Goal: Information Seeking & Learning: Learn about a topic

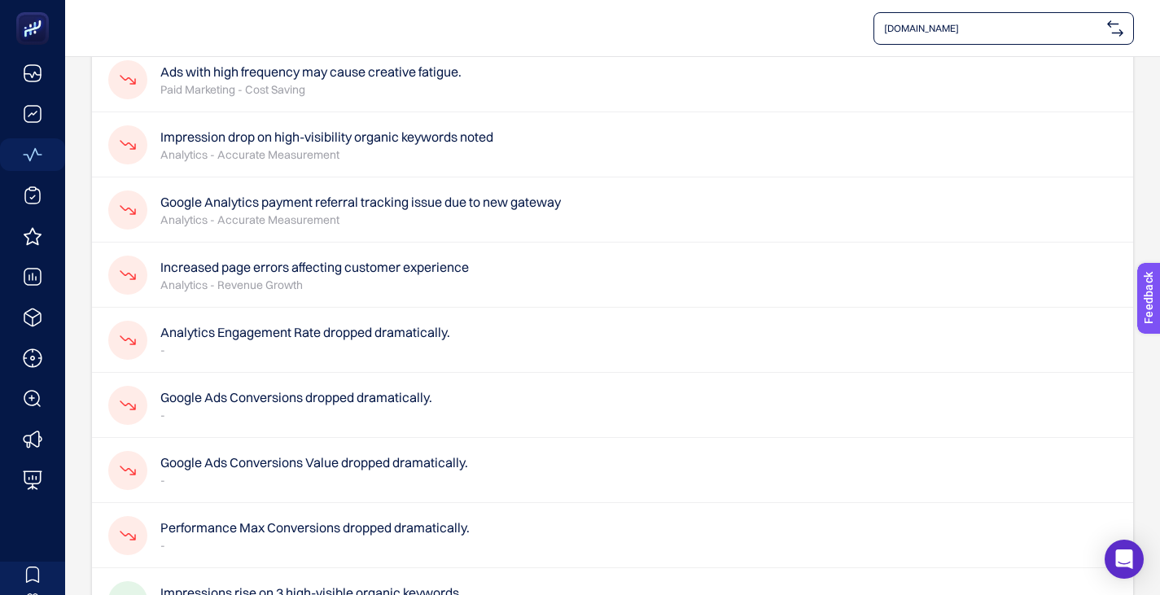
scroll to position [81, 0]
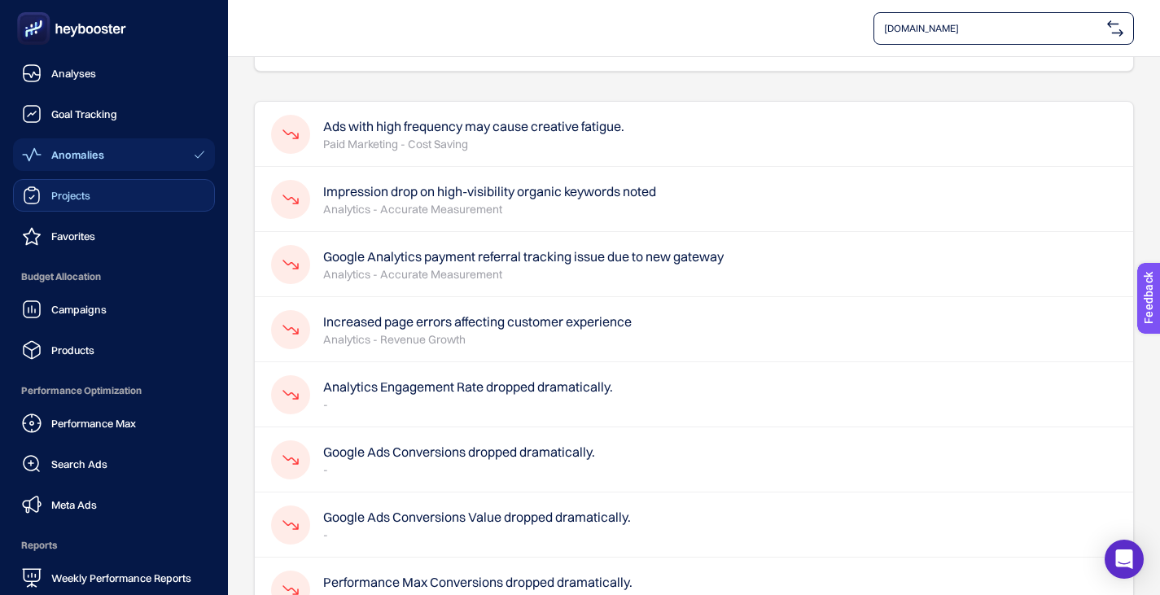
click at [55, 194] on span "Projects" at bounding box center [70, 195] width 39 height 13
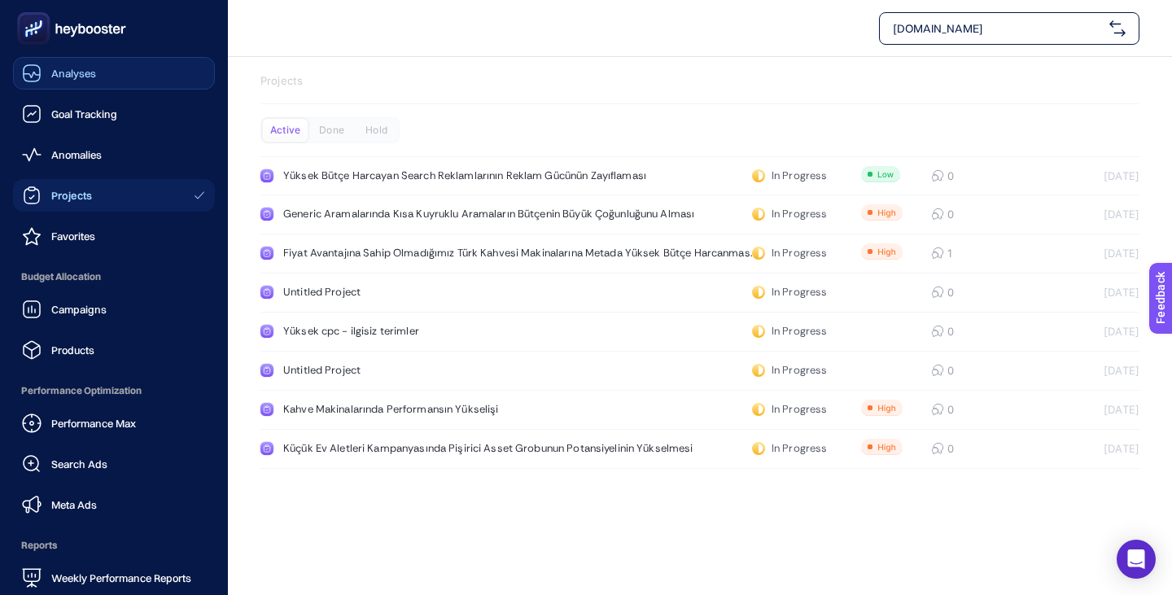
click at [46, 84] on link "Analyses" at bounding box center [114, 73] width 202 height 33
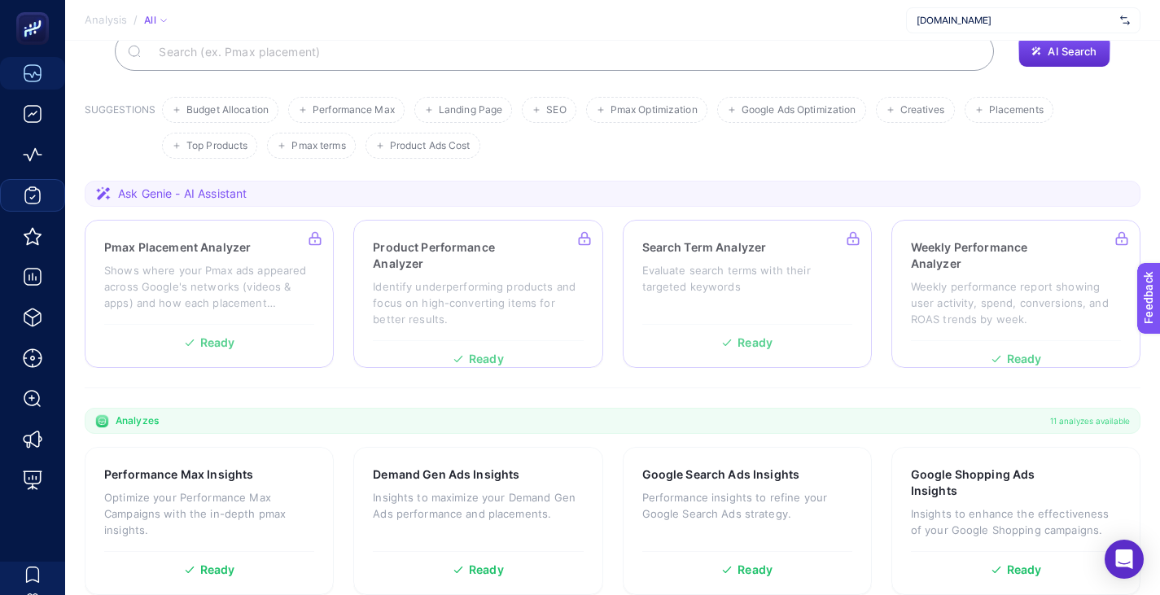
scroll to position [163, 0]
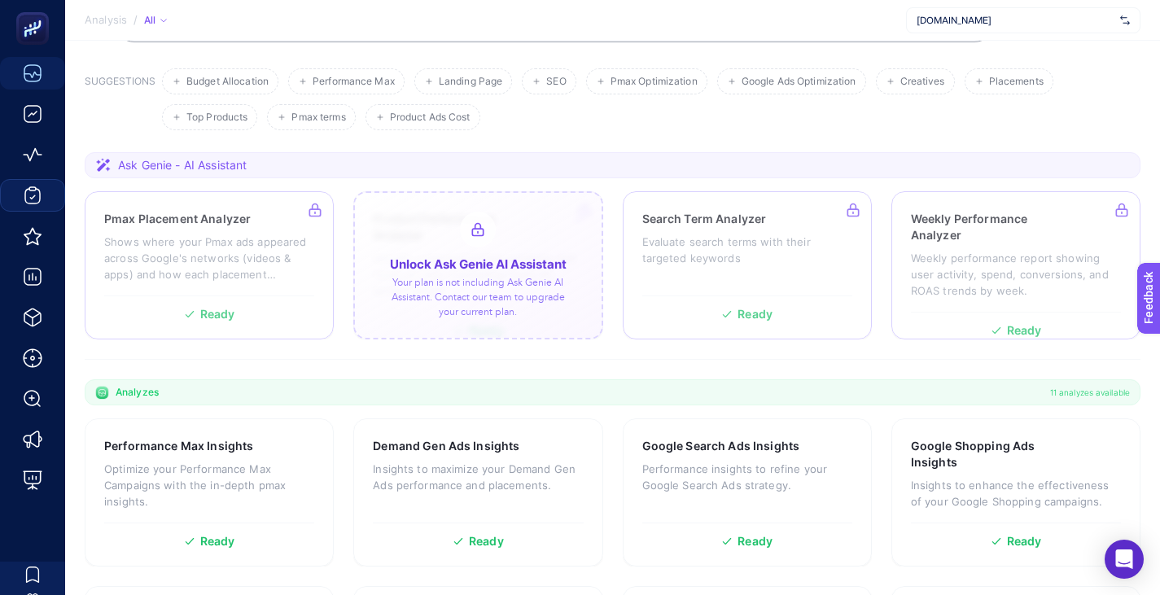
click at [460, 286] on div at bounding box center [477, 265] width 249 height 148
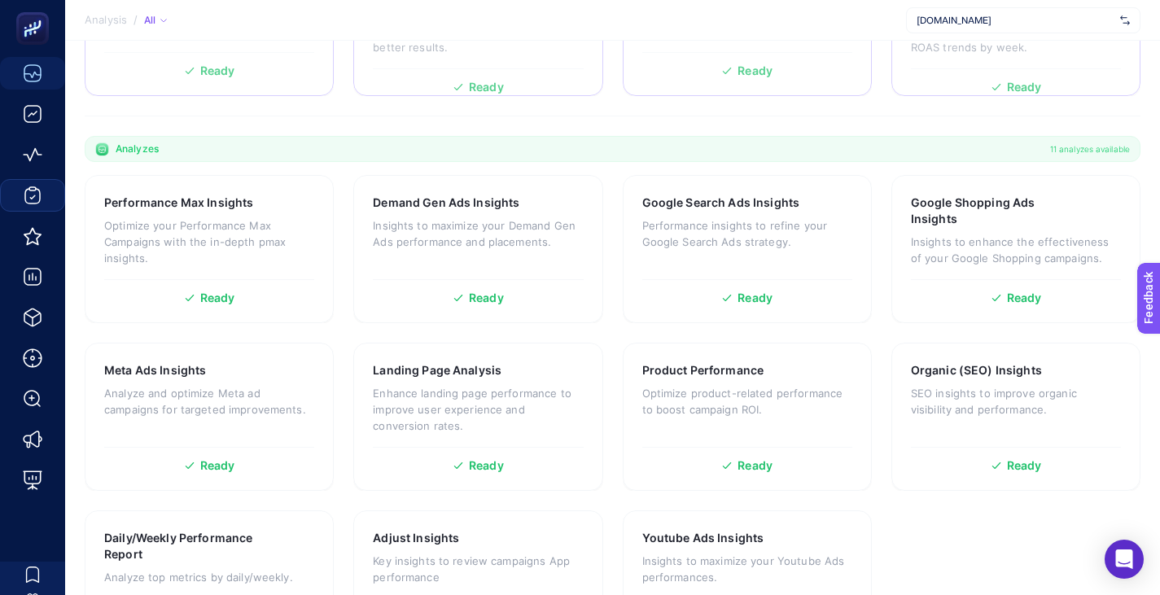
scroll to position [407, 0]
click at [754, 231] on p "Performance insights to refine your Google Search Ads strategy." at bounding box center [747, 232] width 210 height 33
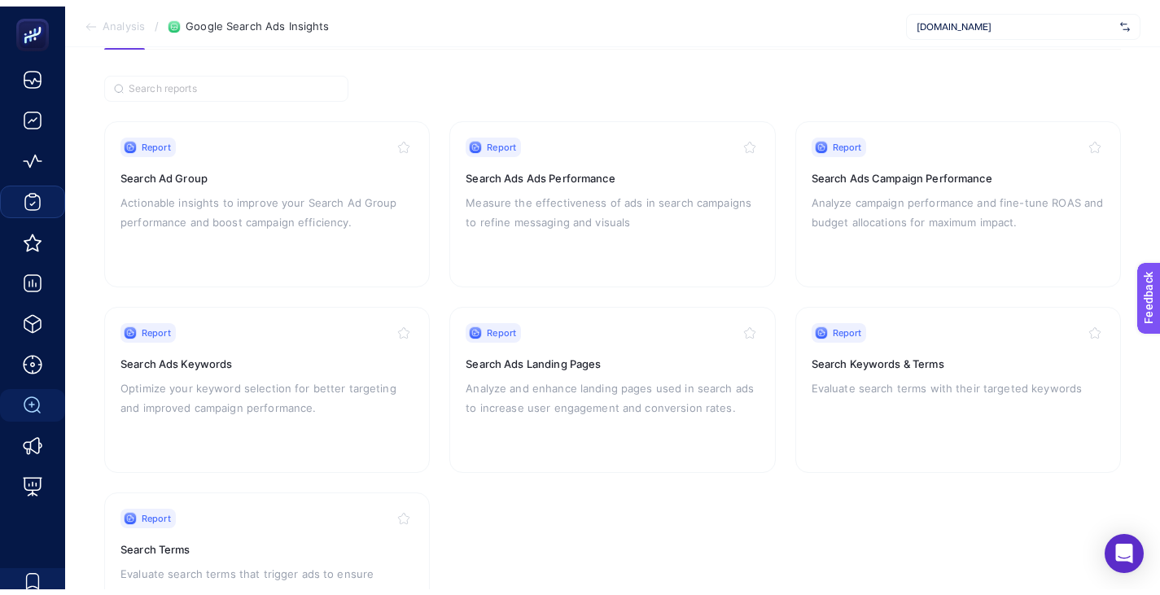
scroll to position [81, 0]
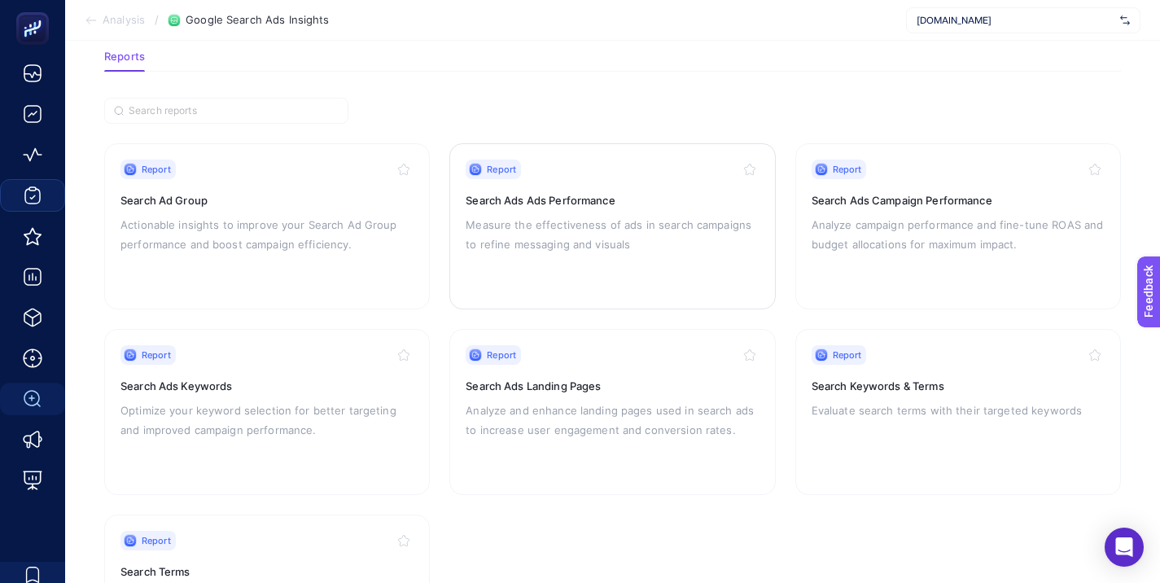
click at [680, 197] on h3 "Search Ads Ads Performance" at bounding box center [611, 200] width 293 height 16
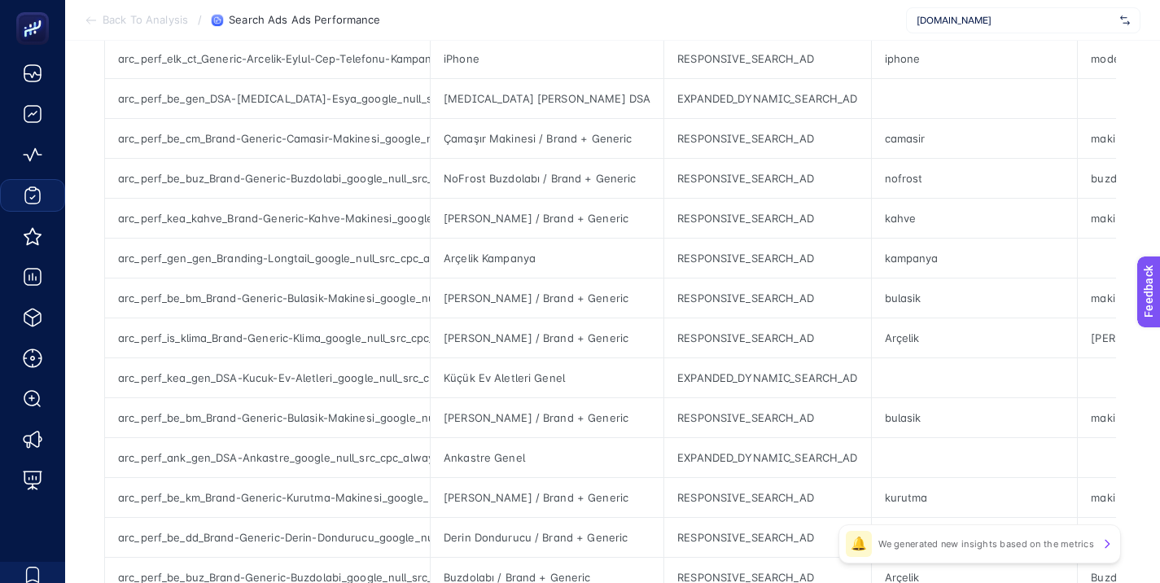
scroll to position [488, 0]
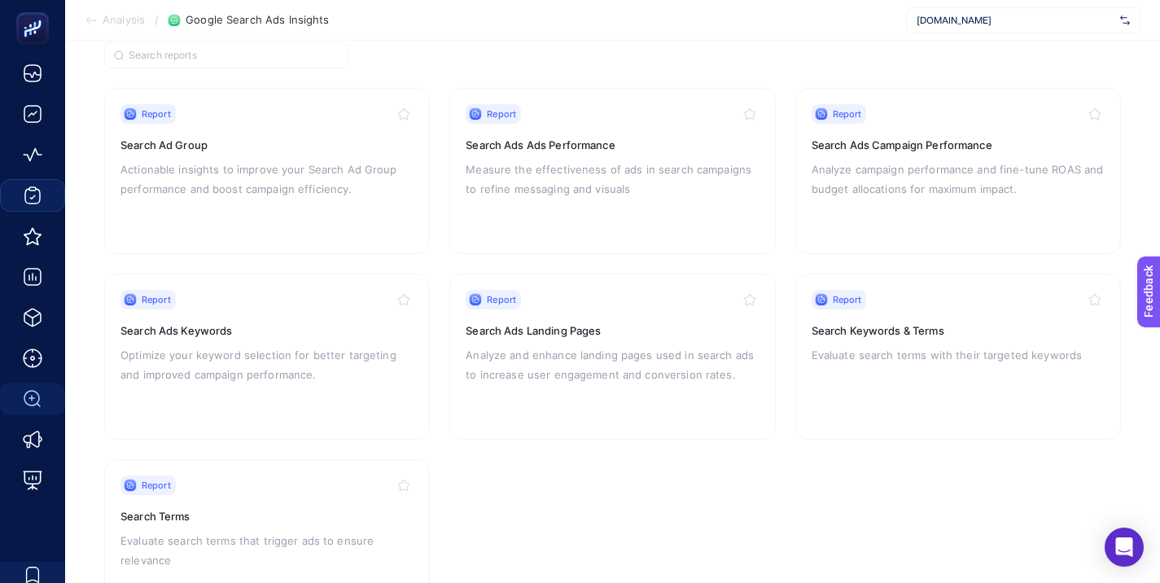
scroll to position [163, 0]
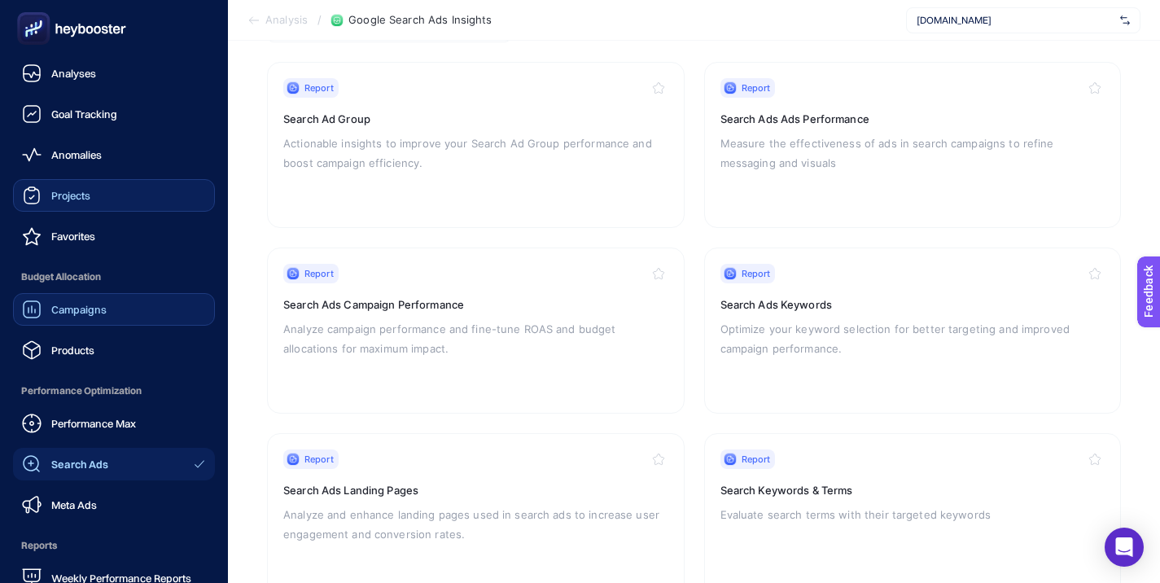
click at [118, 302] on link "Campaigns" at bounding box center [114, 309] width 202 height 33
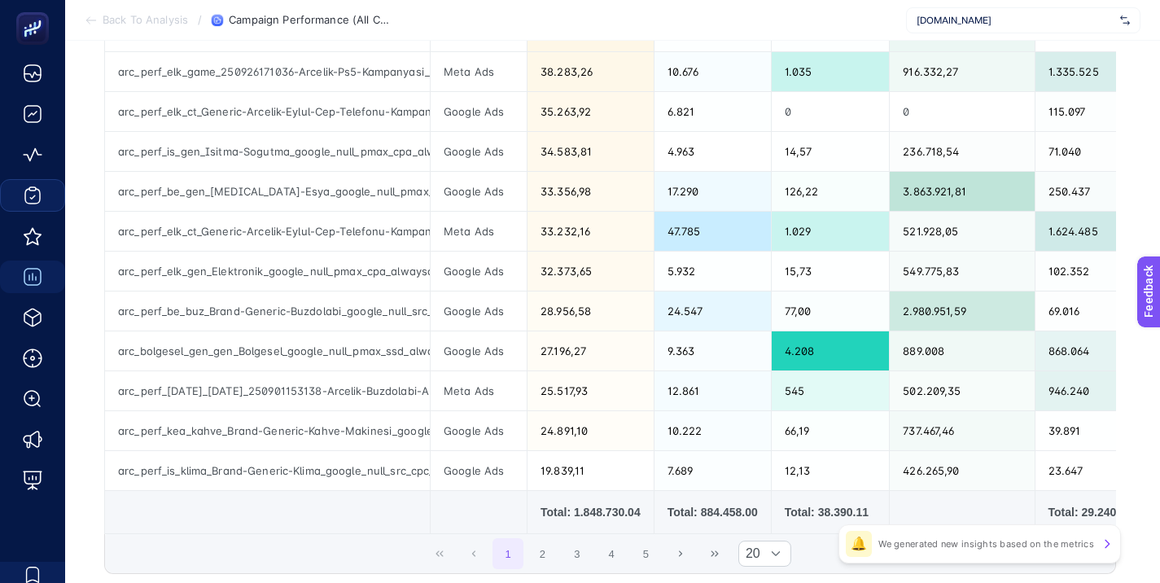
scroll to position [732, 0]
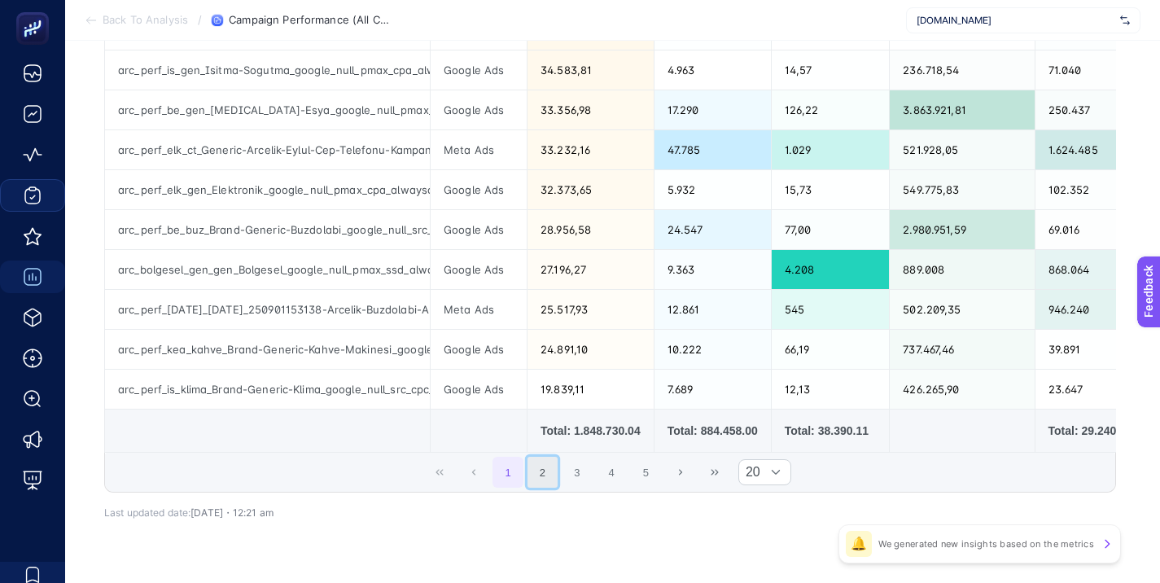
click at [549, 474] on button "2" at bounding box center [542, 472] width 31 height 31
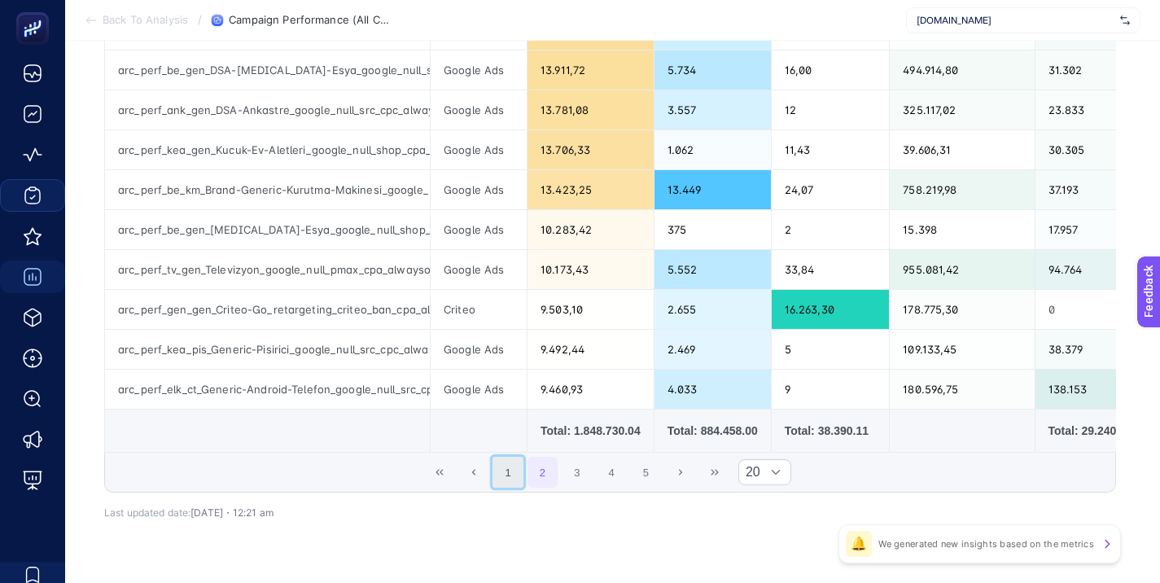
click at [522, 487] on button "1" at bounding box center [507, 472] width 31 height 31
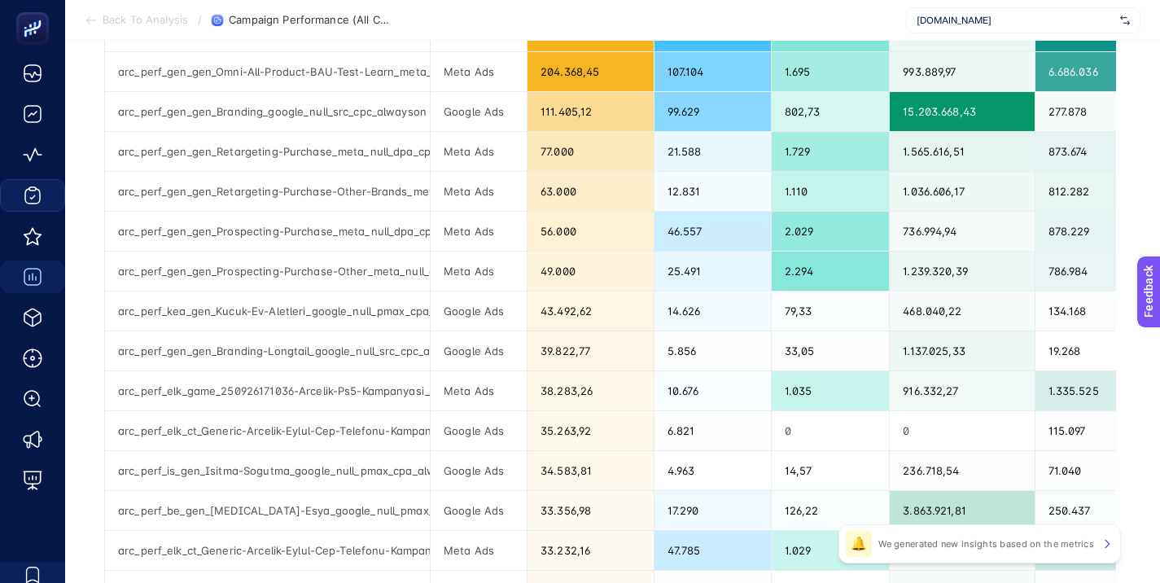
scroll to position [81, 0]
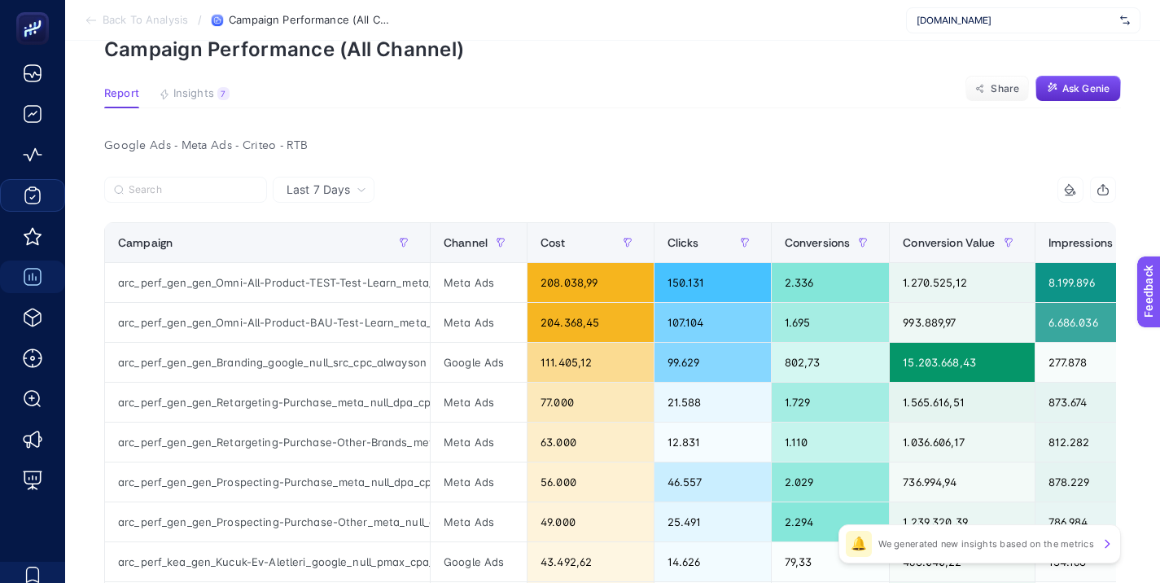
click at [357, 187] on icon at bounding box center [361, 190] width 10 height 10
click at [340, 244] on li "Last 30 Days" at bounding box center [324, 252] width 92 height 29
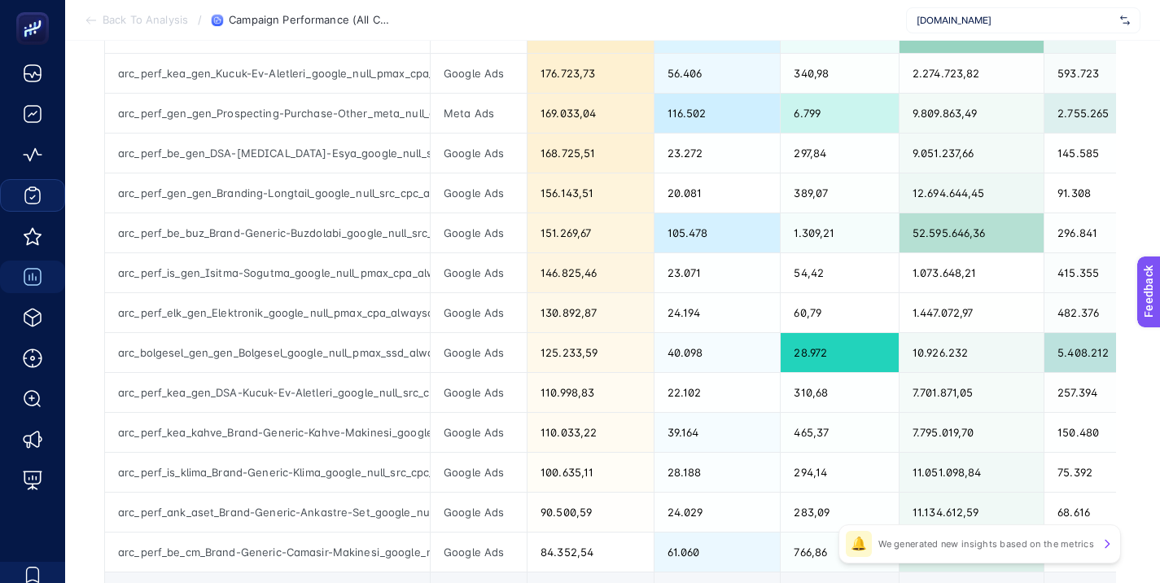
scroll to position [651, 0]
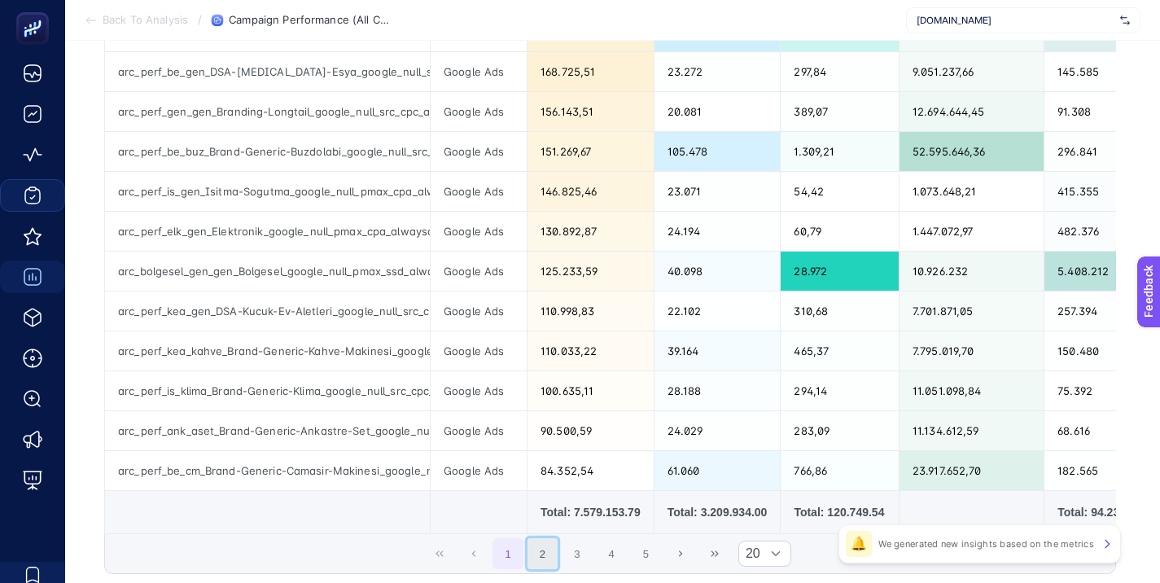
click at [549, 565] on button "2" at bounding box center [542, 553] width 31 height 31
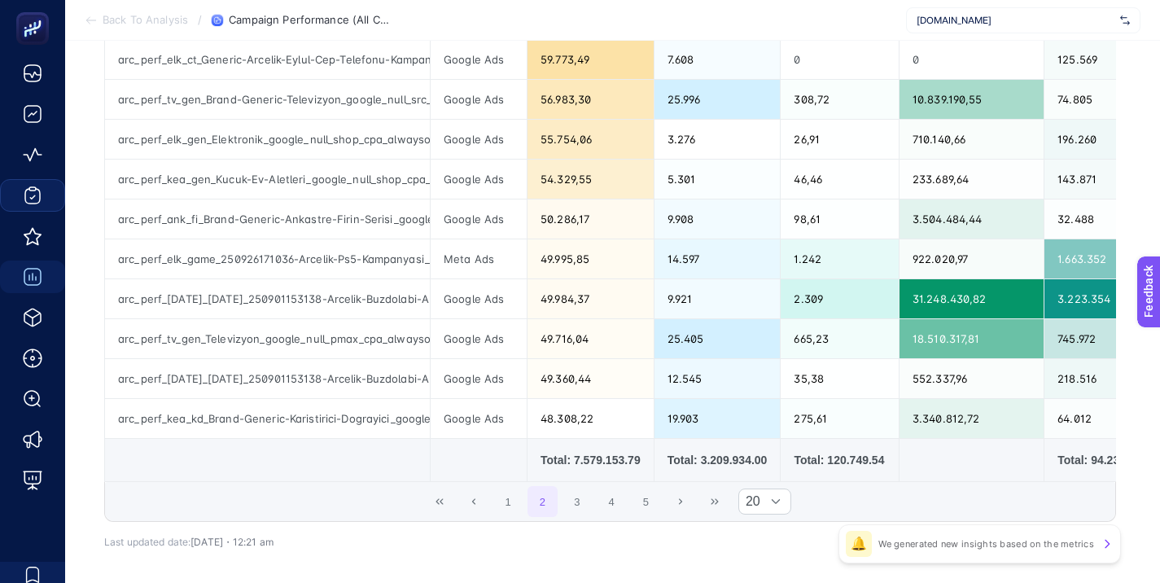
scroll to position [732, 0]
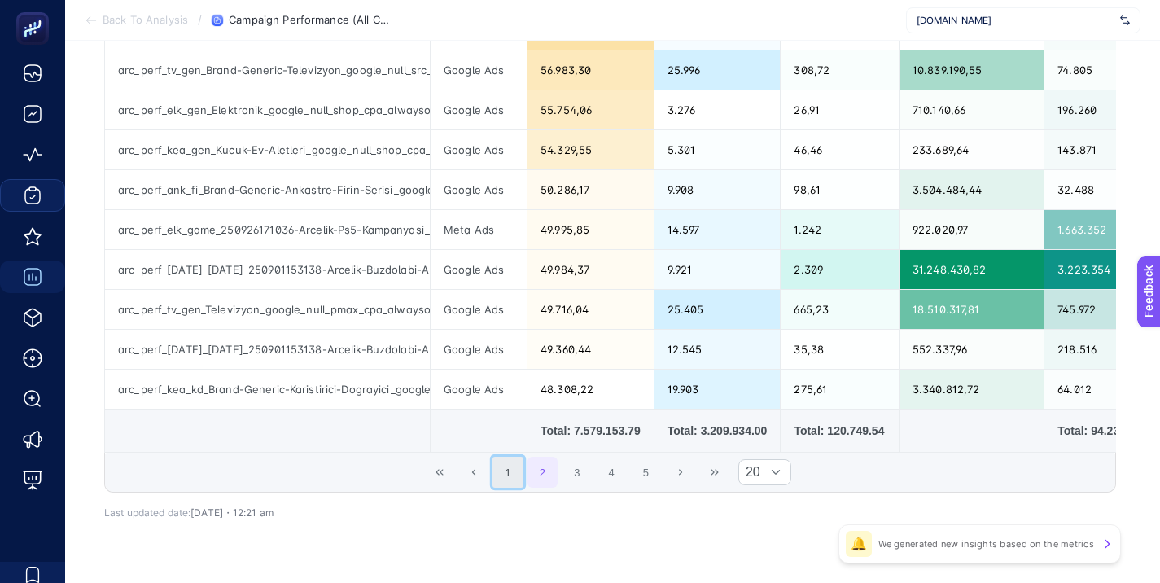
click at [516, 479] on button "1" at bounding box center [507, 472] width 31 height 31
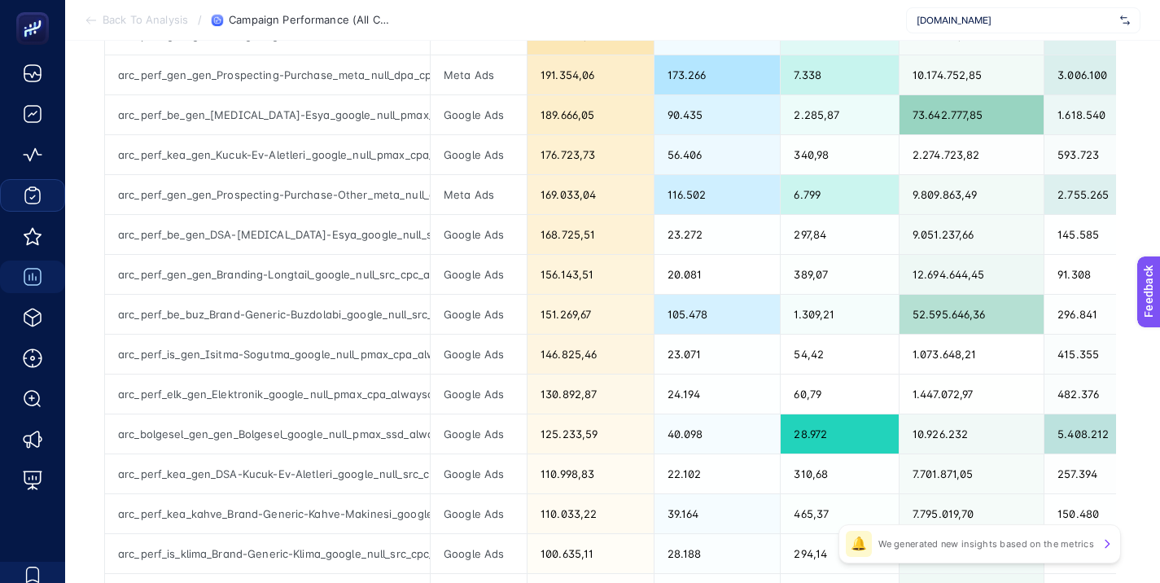
scroll to position [570, 0]
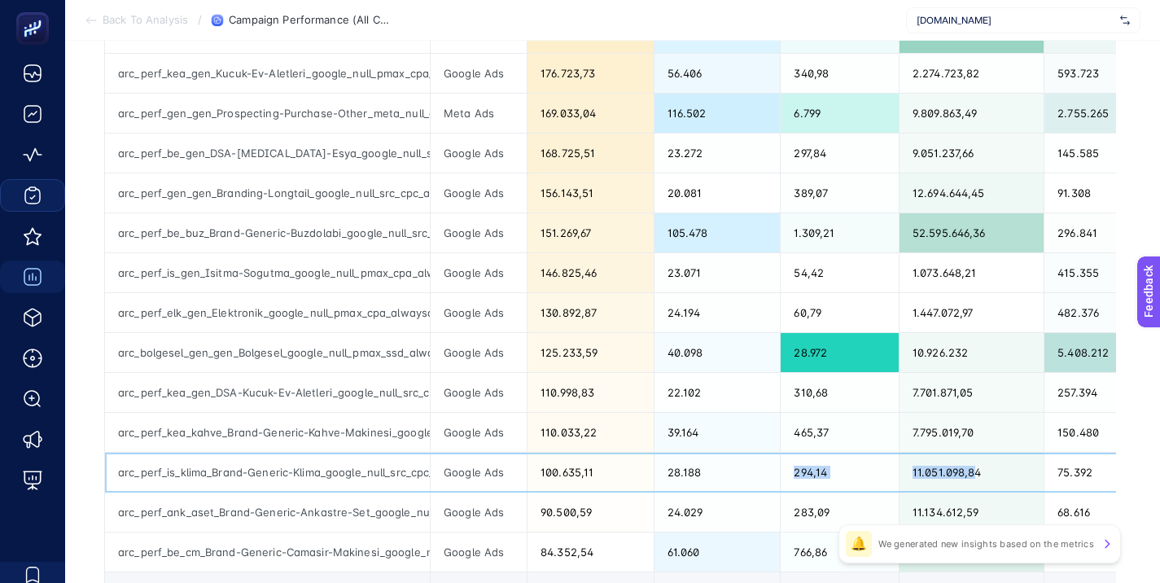
drag, startPoint x: 775, startPoint y: 477, endPoint x: 966, endPoint y: 476, distance: 191.2
click at [863, 459] on div "294,14" at bounding box center [839, 471] width 118 height 39
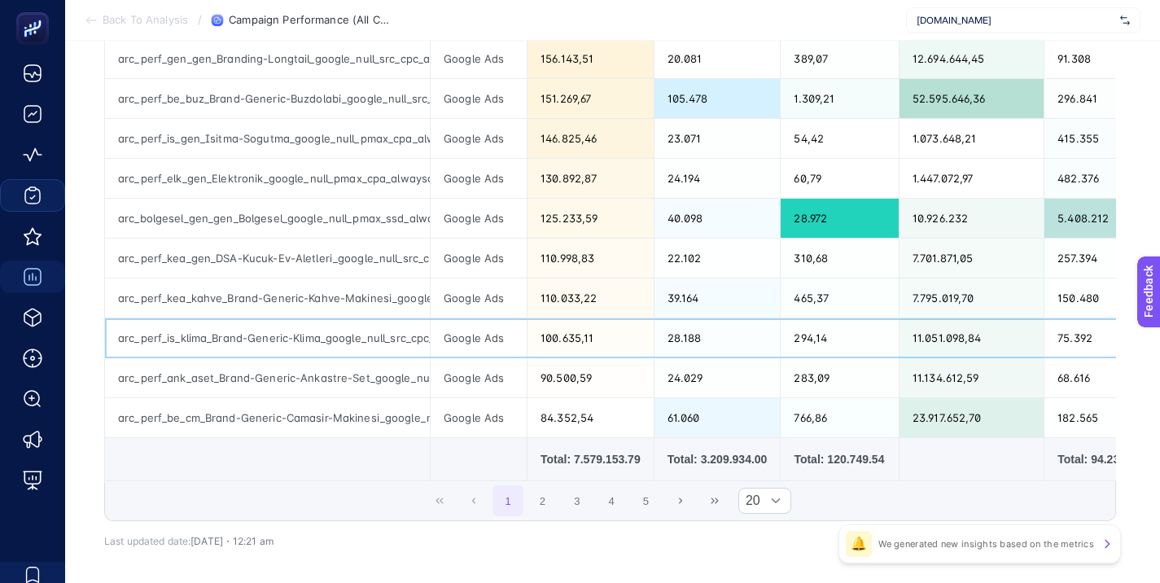
scroll to position [732, 0]
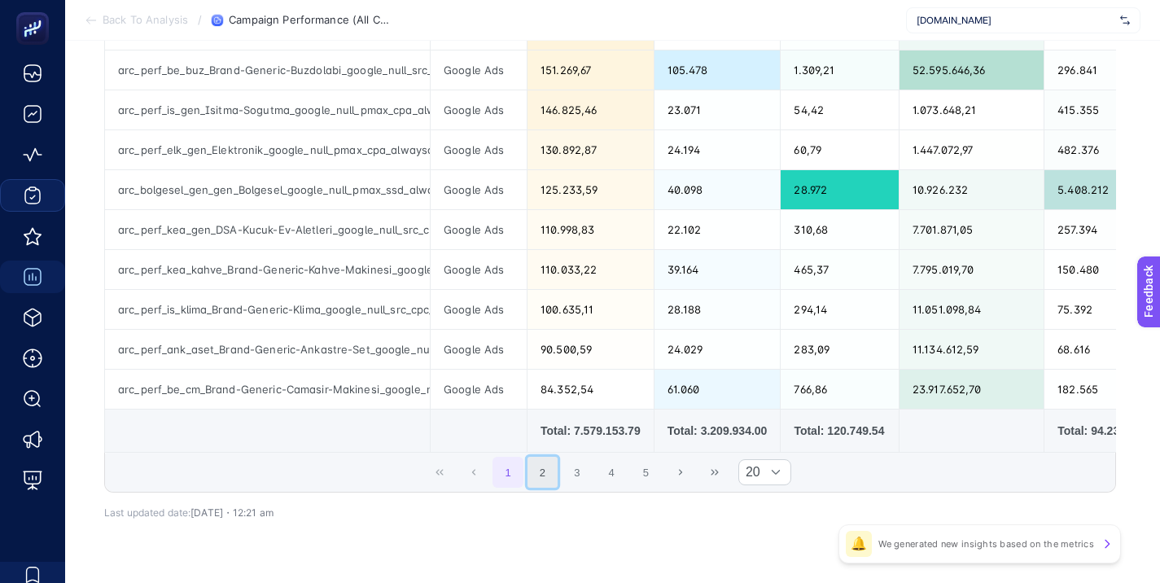
click at [553, 479] on button "2" at bounding box center [542, 472] width 31 height 31
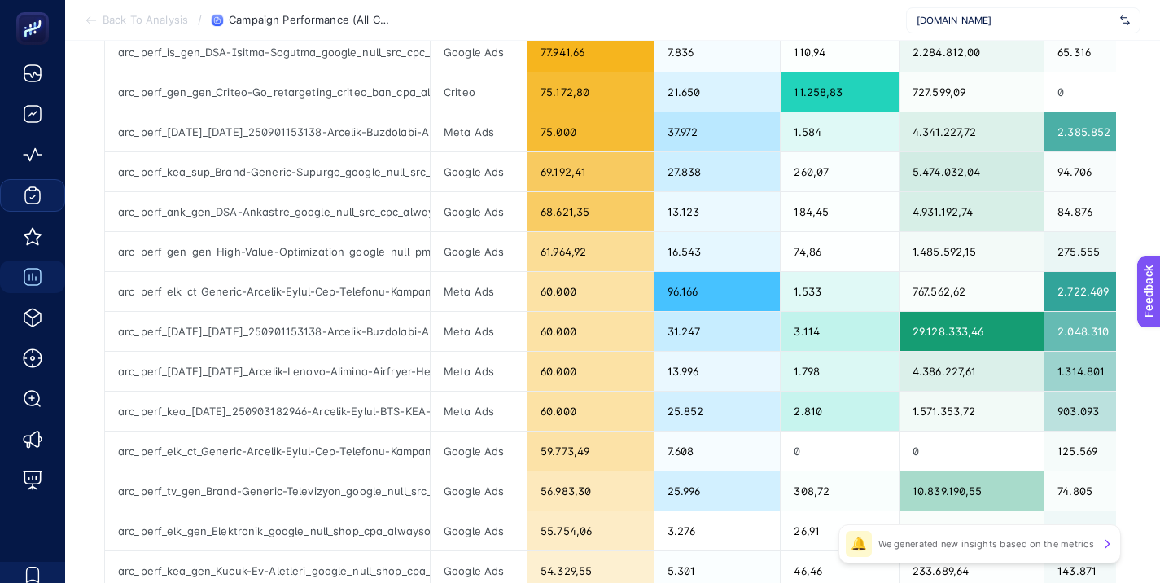
scroll to position [651, 0]
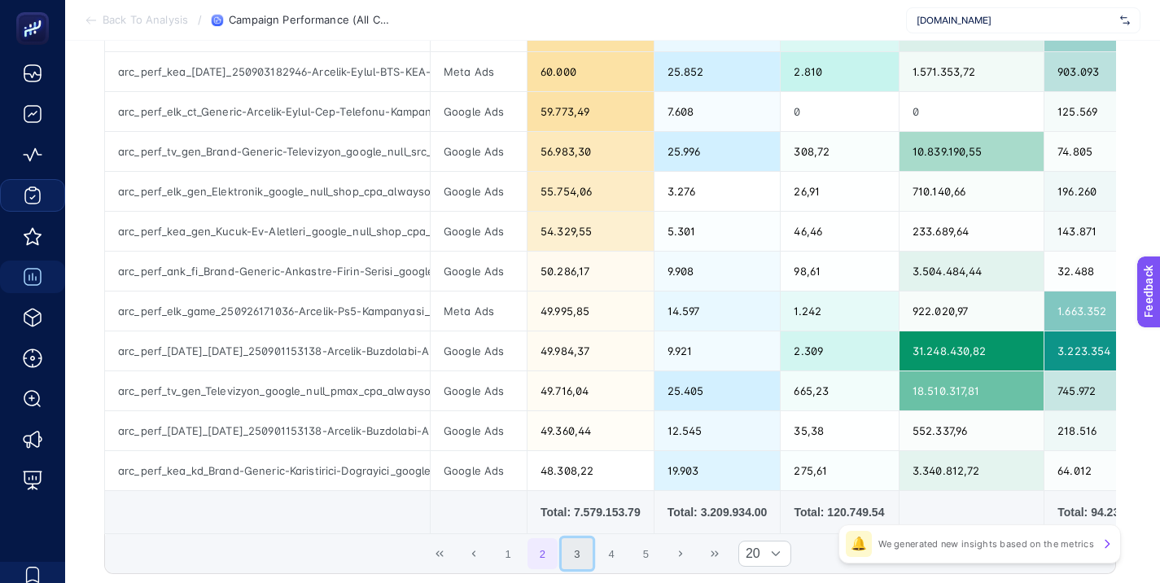
click at [586, 555] on button "3" at bounding box center [577, 553] width 31 height 31
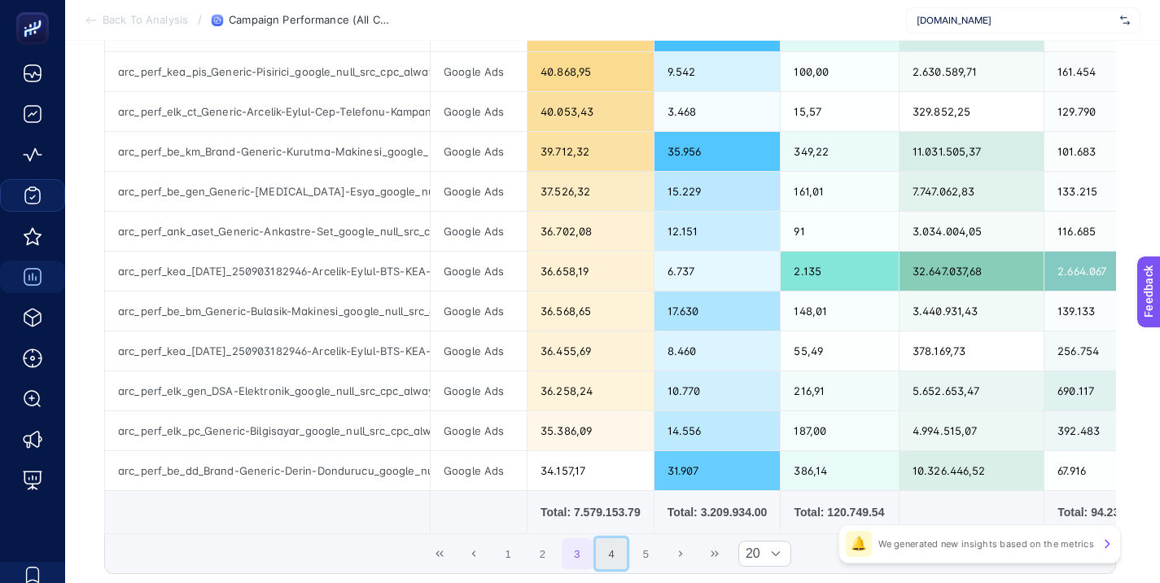
click at [623, 559] on button "4" at bounding box center [611, 553] width 31 height 31
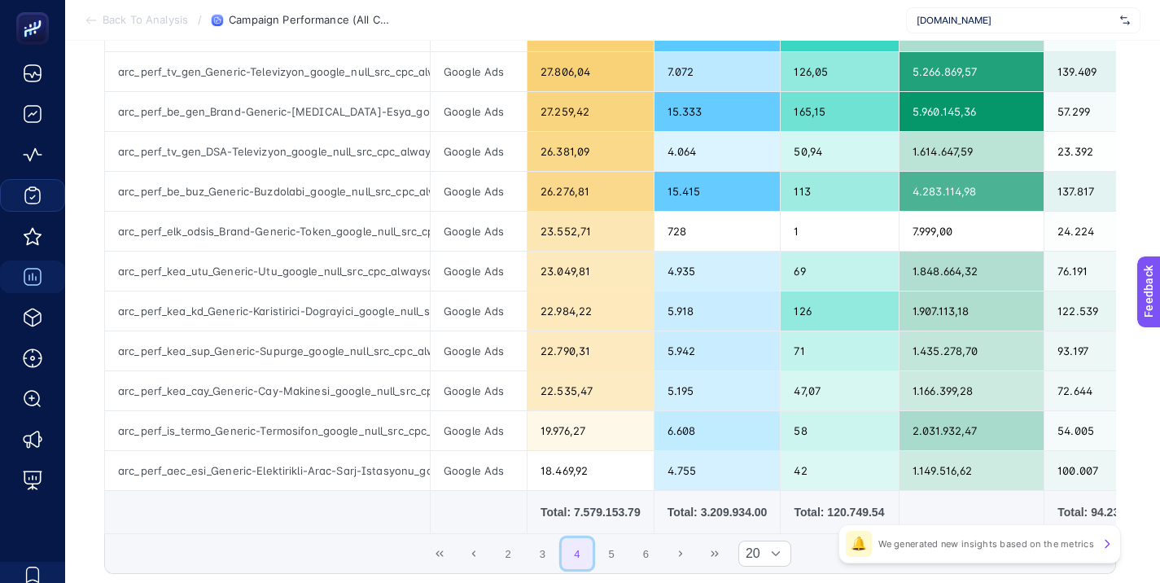
scroll to position [732, 0]
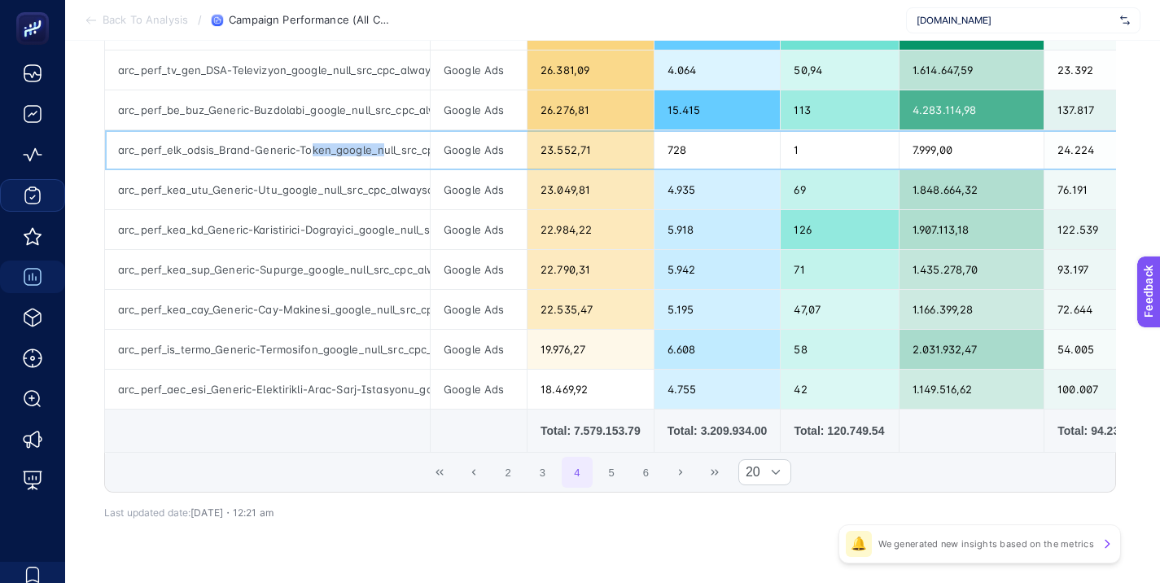
drag, startPoint x: 310, startPoint y: 145, endPoint x: 379, endPoint y: 151, distance: 69.5
click at [379, 151] on div "arc_perf_elk_odsis_Brand-Generic-Token_google_null_src_cpc_alwayson" at bounding box center [267, 149] width 325 height 39
click at [367, 207] on div "arc_perf_kea_utu_Generic-Utu_google_null_src_cpc_alwayson" at bounding box center [267, 189] width 325 height 39
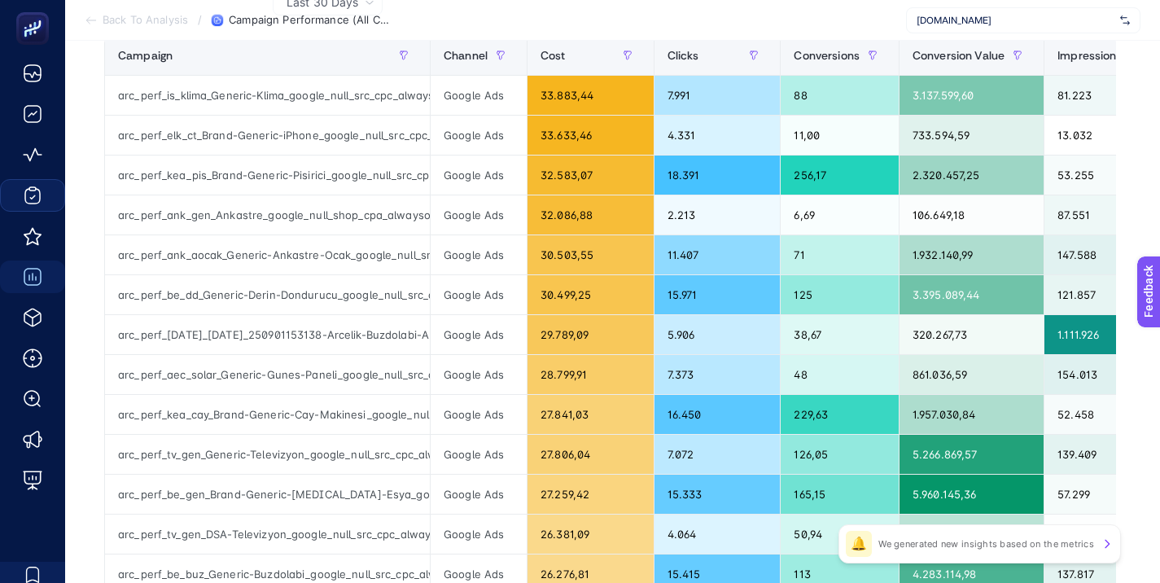
scroll to position [244, 0]
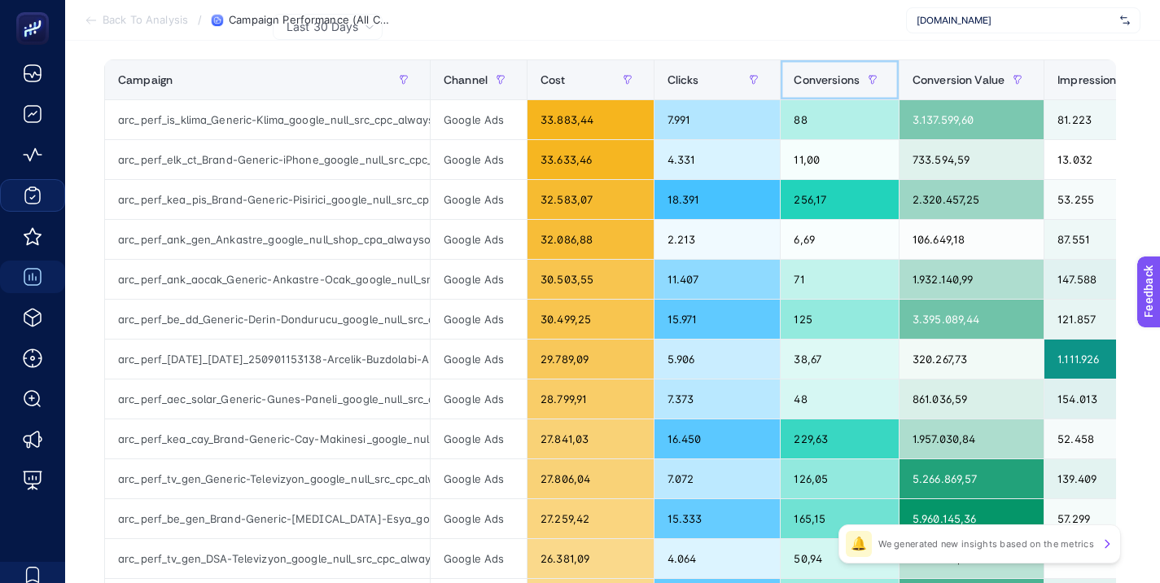
click at [811, 79] on span "Conversions" at bounding box center [826, 79] width 66 height 13
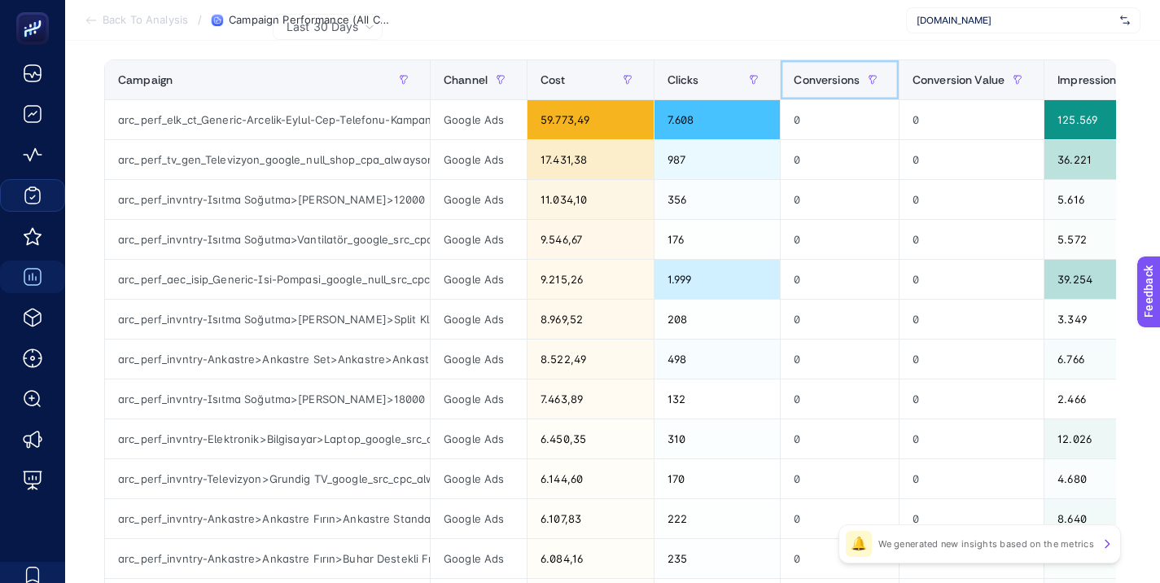
click at [811, 79] on span "Conversions" at bounding box center [826, 79] width 66 height 13
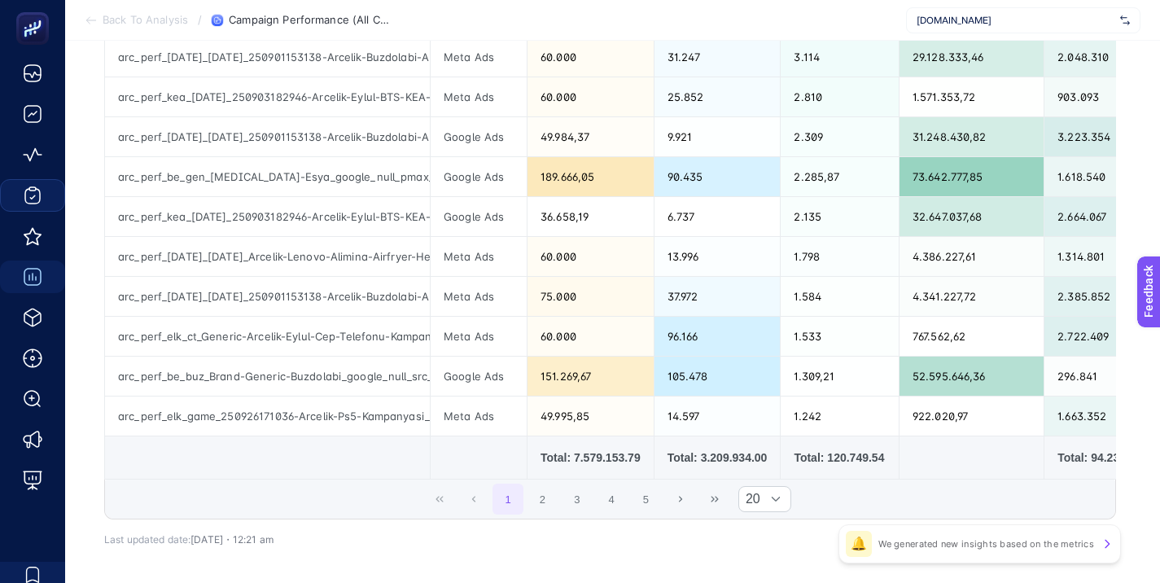
scroll to position [732, 0]
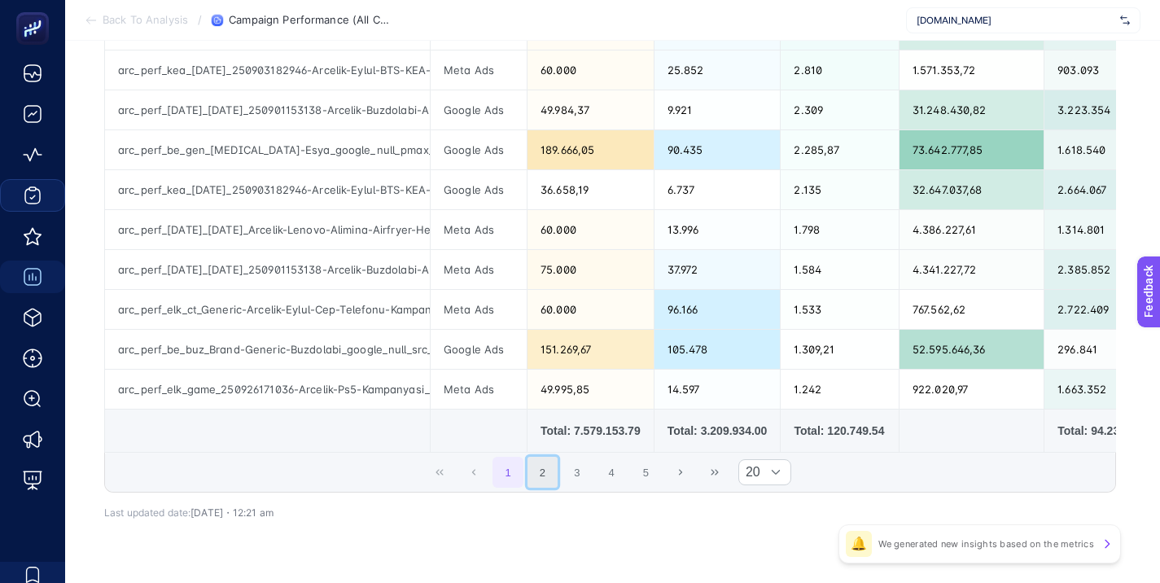
click at [548, 477] on button "2" at bounding box center [542, 472] width 31 height 31
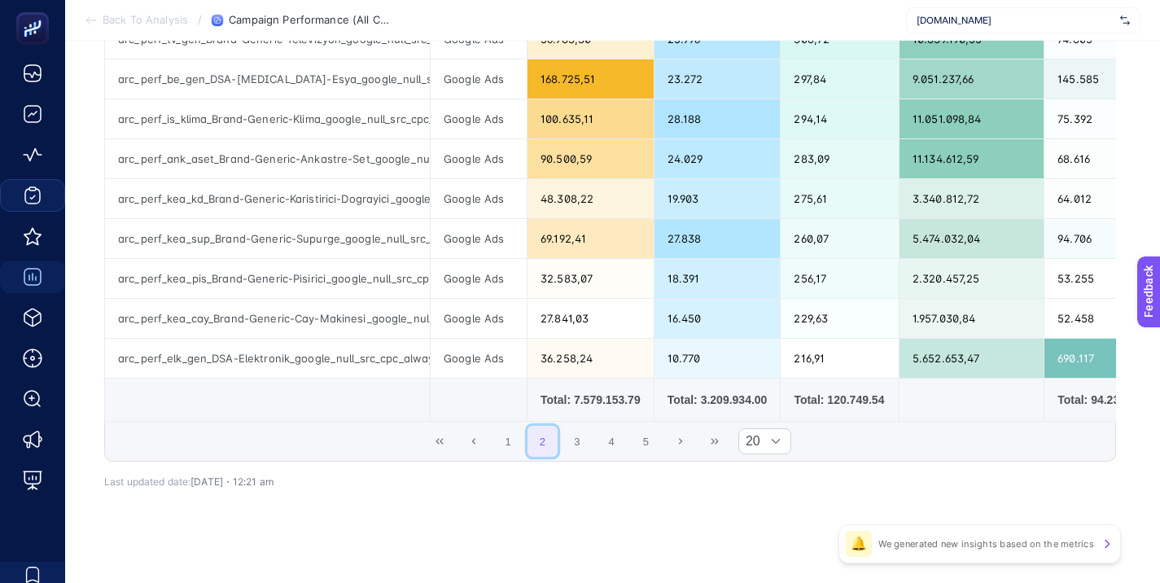
scroll to position [779, 0]
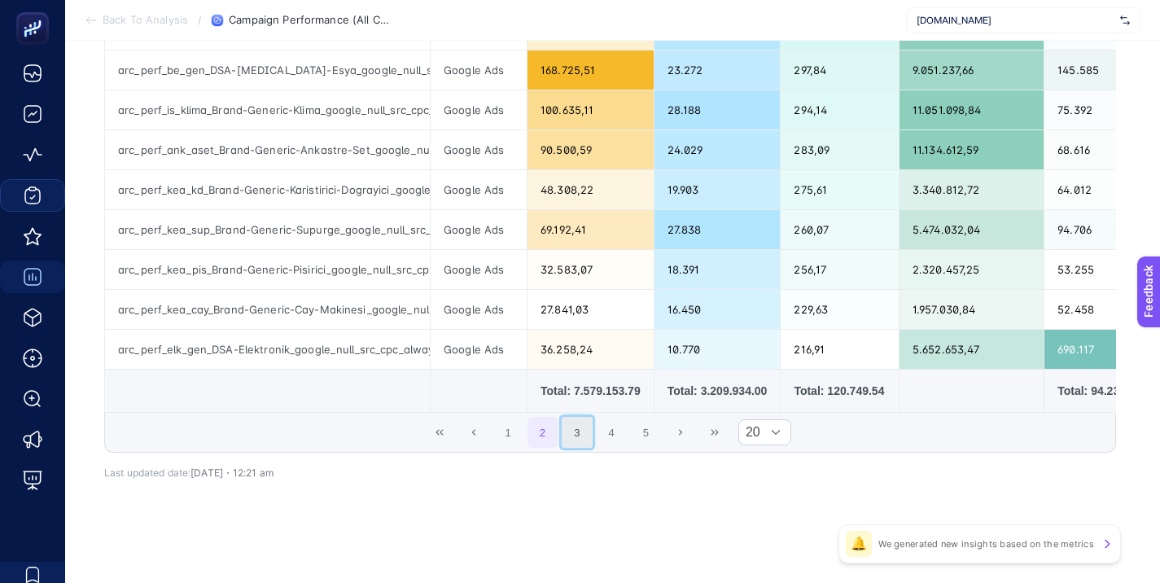
click at [583, 425] on button "3" at bounding box center [577, 432] width 31 height 31
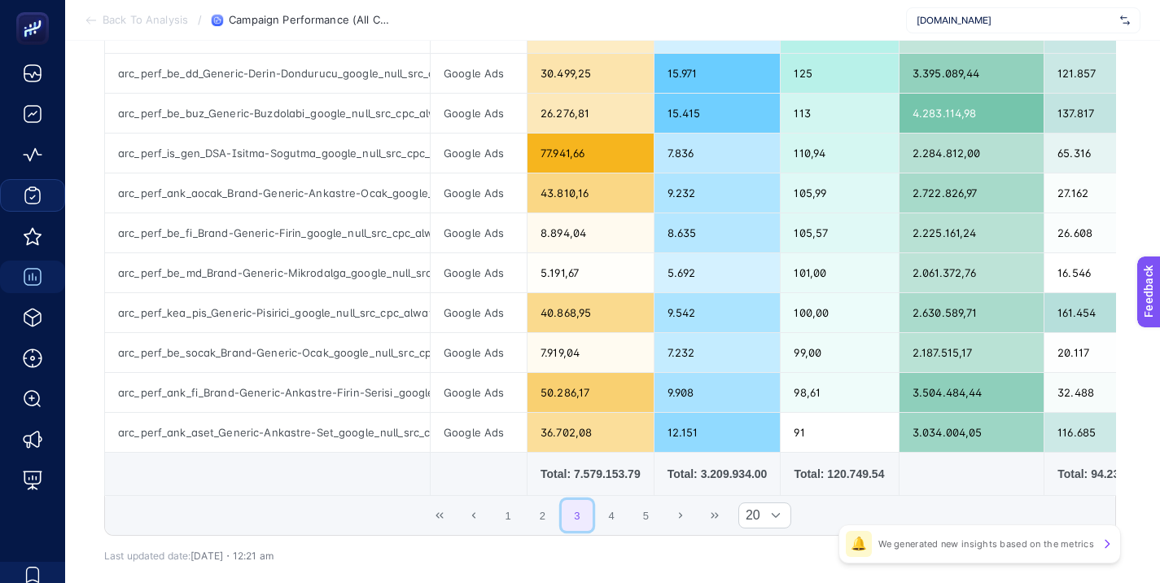
scroll to position [697, 0]
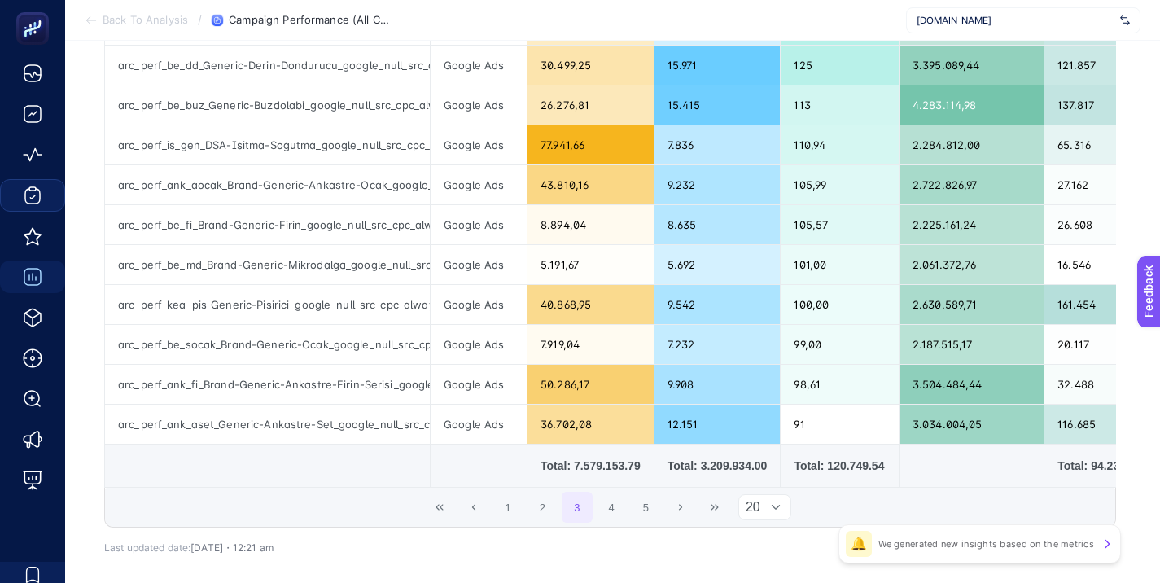
click at [765, 513] on div at bounding box center [775, 507] width 31 height 24
click at [761, 485] on li "50" at bounding box center [771, 477] width 53 height 33
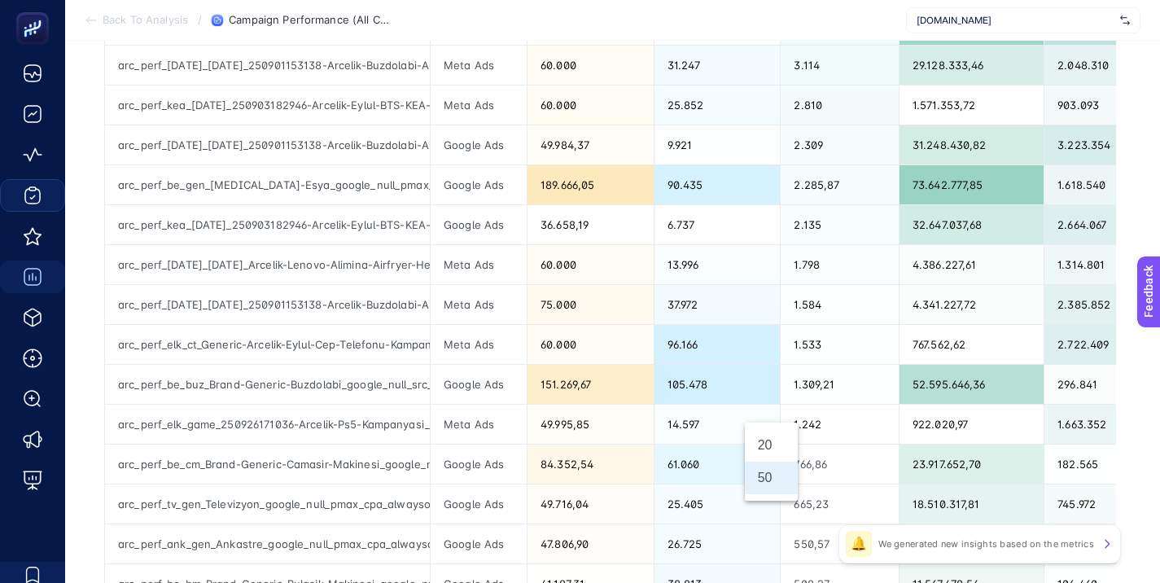
scroll to position [1975, 7]
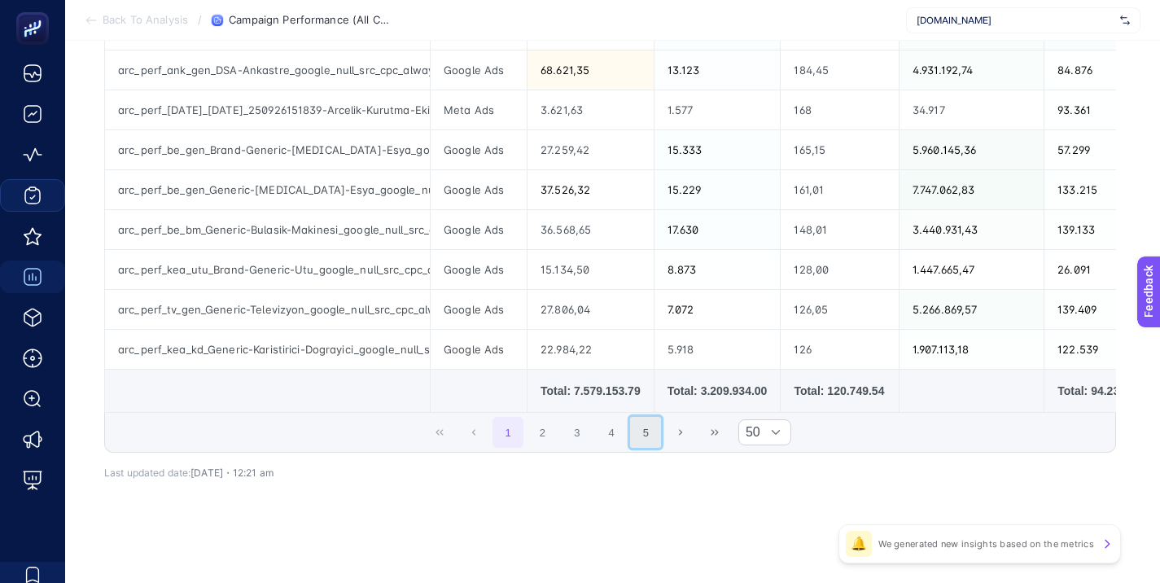
click at [640, 435] on button "5" at bounding box center [645, 432] width 31 height 31
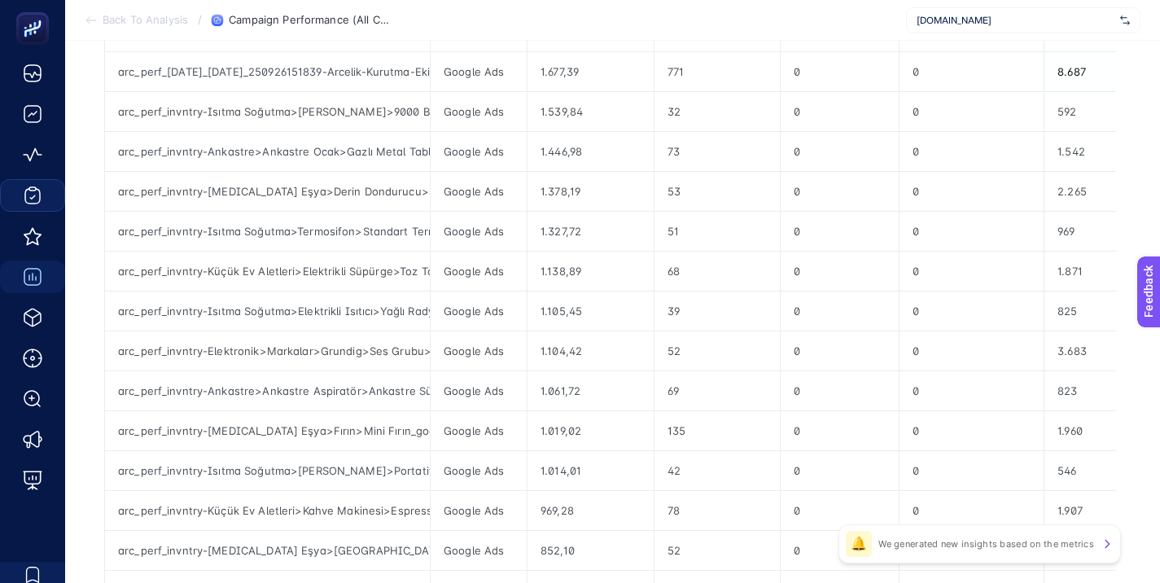
scroll to position [488, 7]
